Goal: Task Accomplishment & Management: Manage account settings

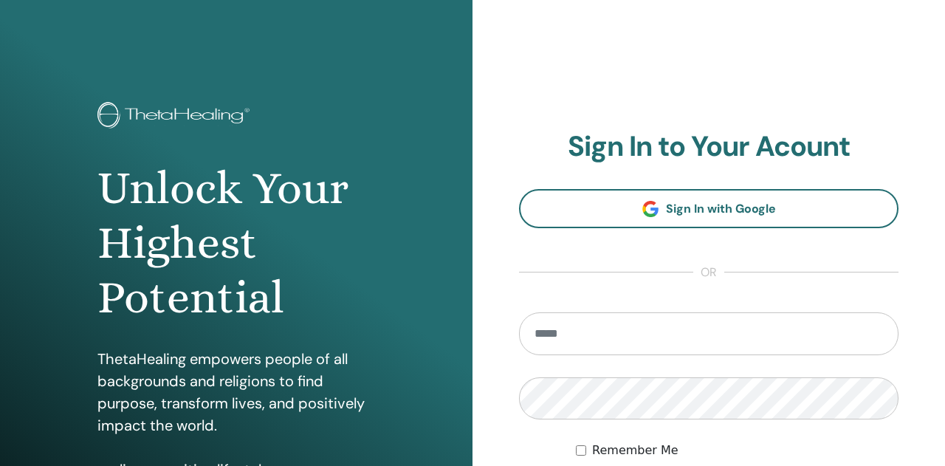
click at [592, 331] on input "email" at bounding box center [709, 333] width 380 height 43
type input "**********"
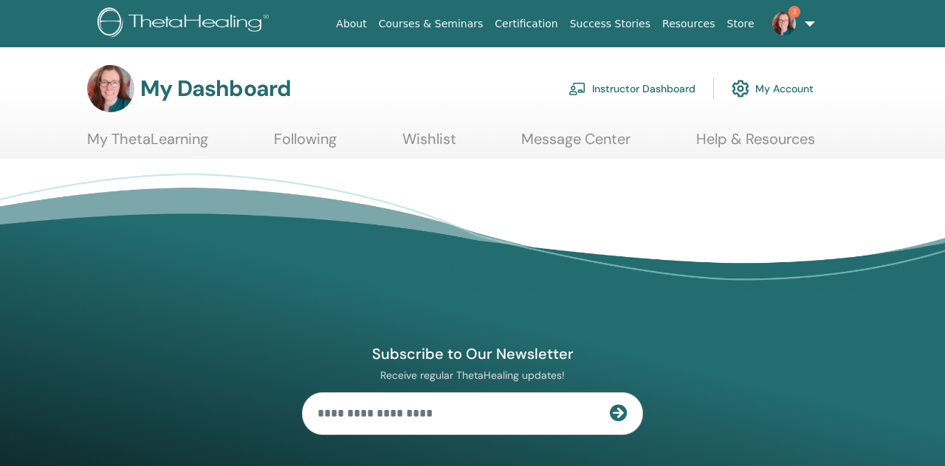
scroll to position [42, 0]
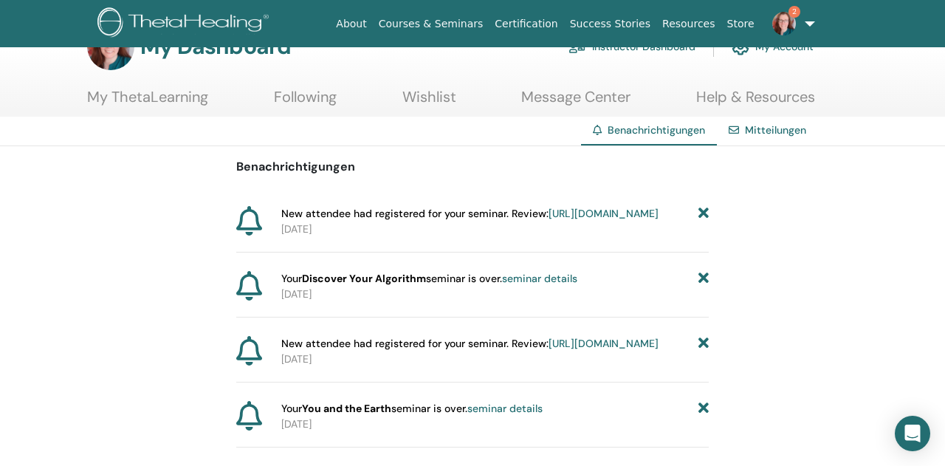
click at [549, 220] on link "[URL][DOMAIN_NAME]" at bounding box center [604, 213] width 110 height 13
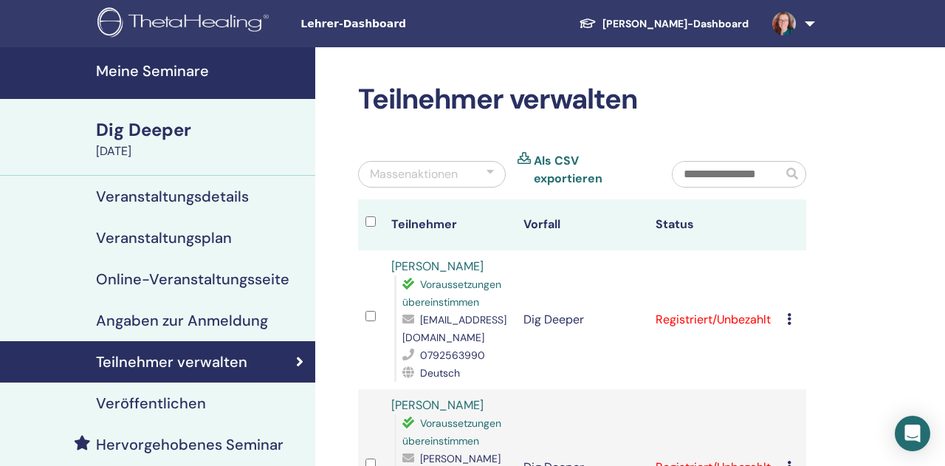
click at [120, 70] on h4 "Meine Seminare" at bounding box center [201, 71] width 210 height 18
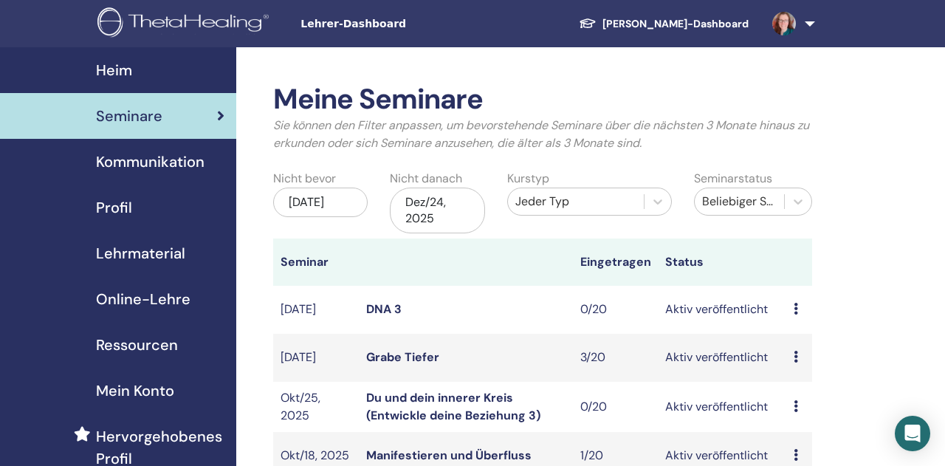
click at [787, 23] on img at bounding box center [785, 24] width 24 height 24
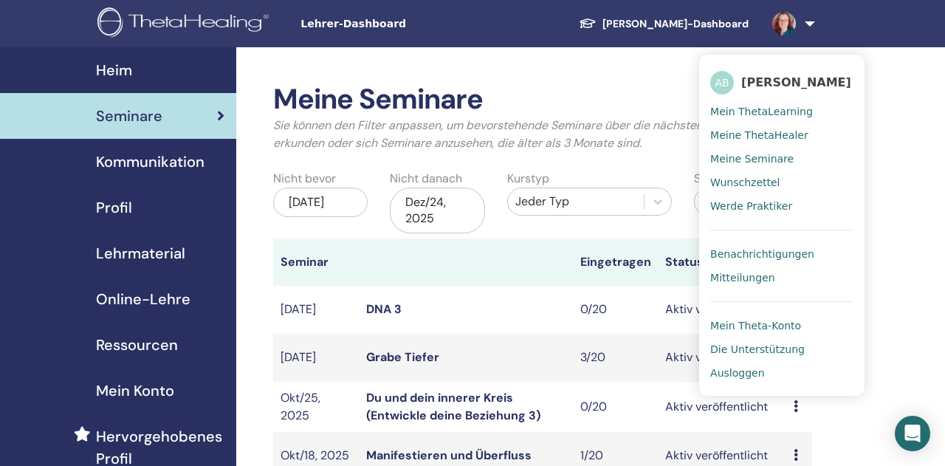
click at [750, 377] on span "Ausloggen" at bounding box center [738, 372] width 54 height 13
